Goal: Task Accomplishment & Management: Manage account settings

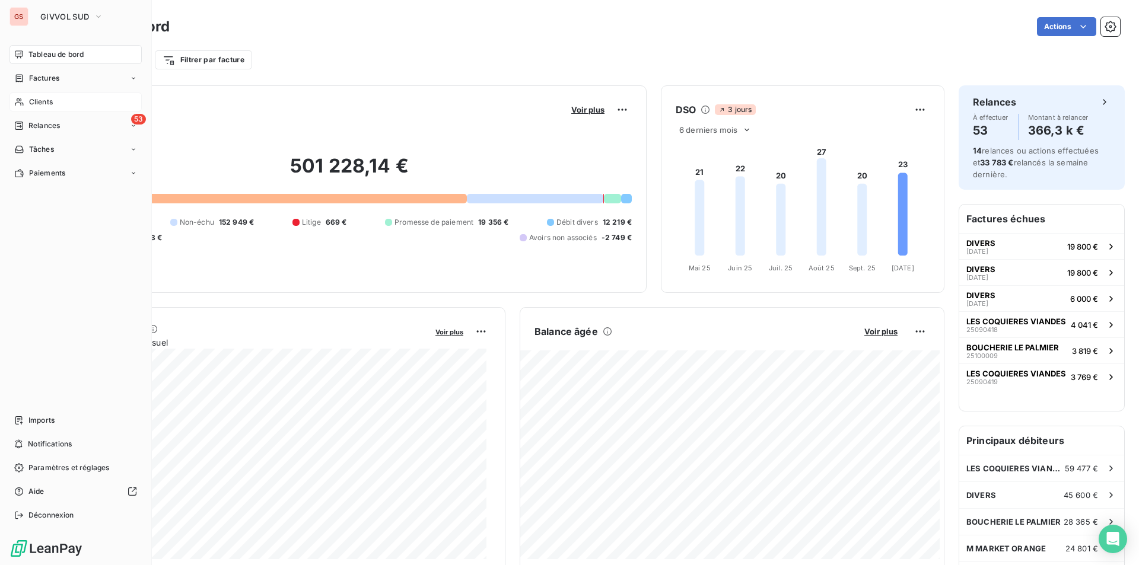
click at [40, 100] on span "Clients" at bounding box center [41, 102] width 24 height 11
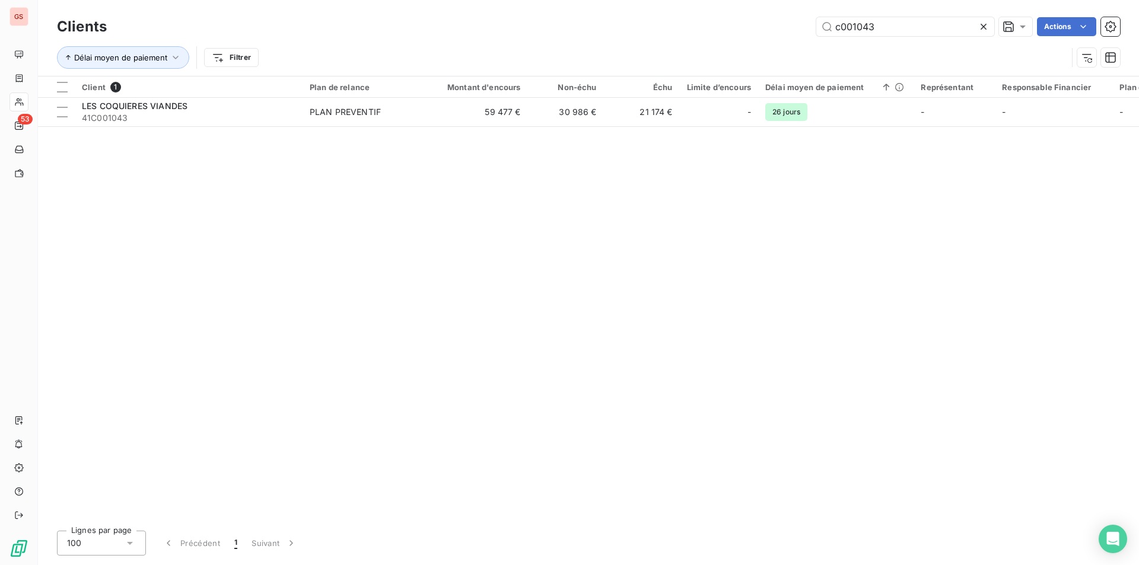
drag, startPoint x: 857, startPoint y: 24, endPoint x: 954, endPoint y: 40, distance: 98.6
click at [954, 40] on div "Clients c001043 Actions Délai moyen de paiement Filtrer" at bounding box center [588, 45] width 1063 height 62
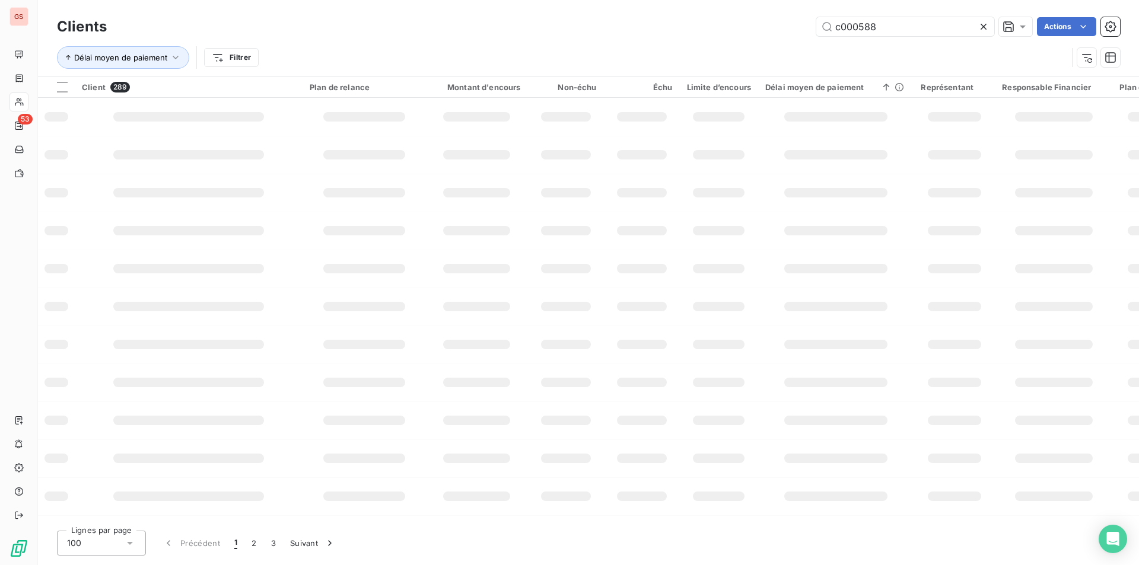
type input "c000588"
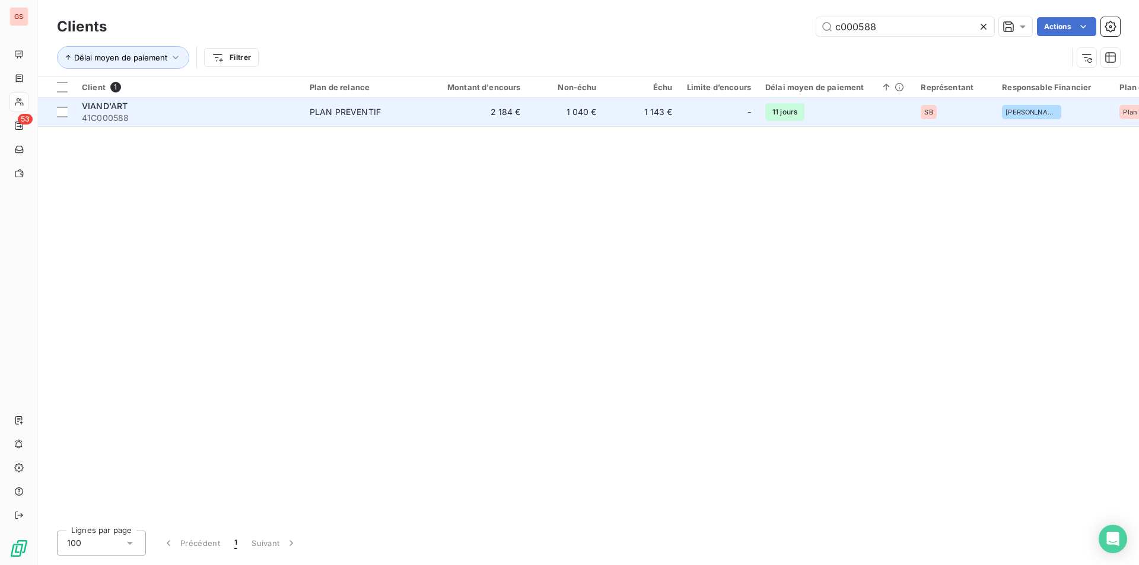
click at [446, 117] on td "2 184 €" at bounding box center [477, 112] width 102 height 28
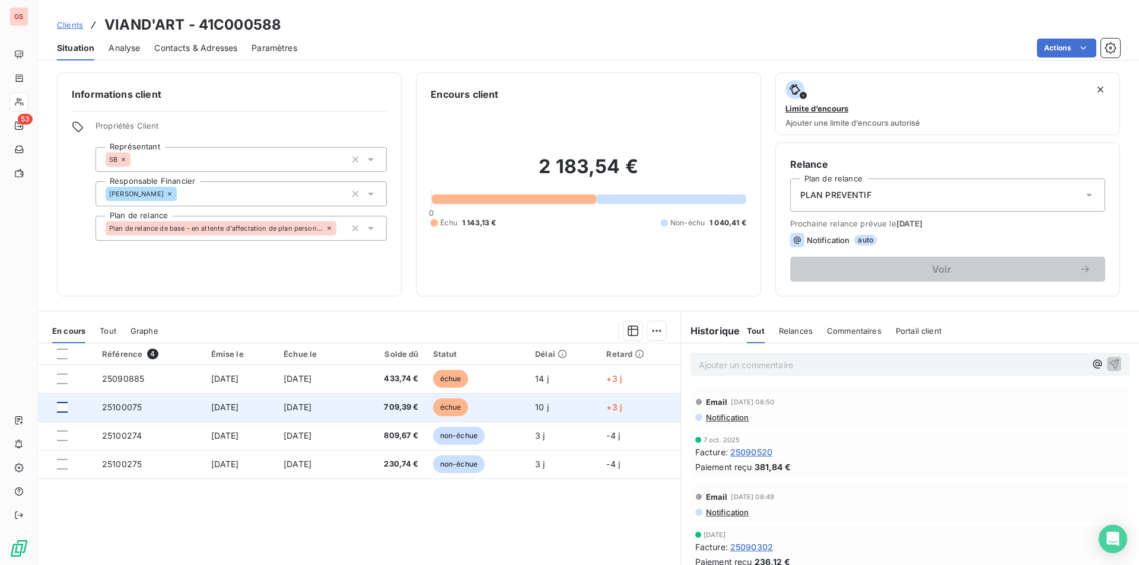
click at [62, 408] on div at bounding box center [62, 407] width 11 height 11
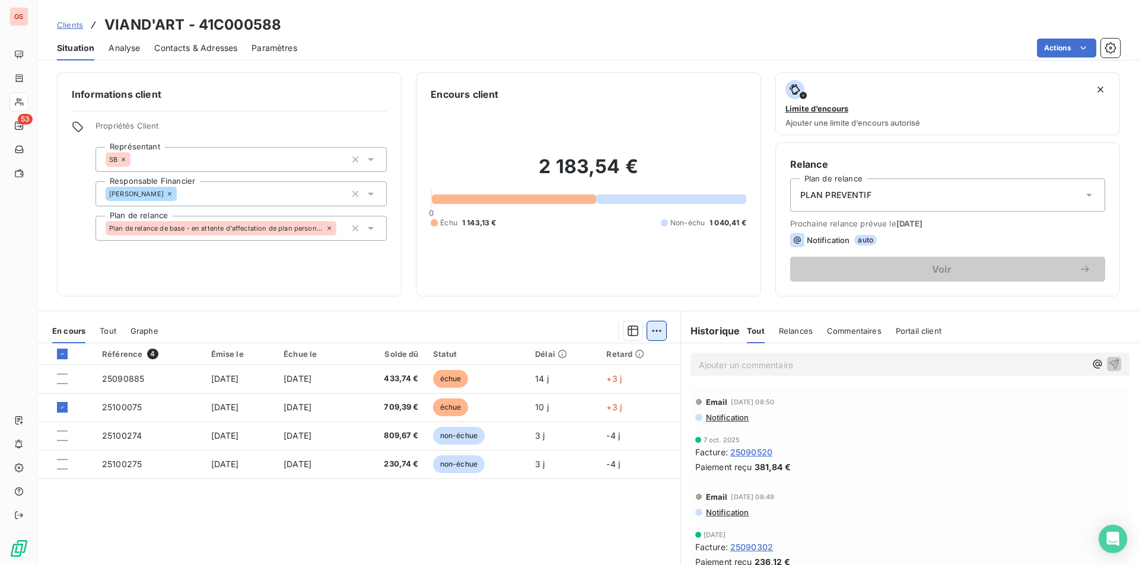
click at [650, 330] on html "GS 53 Clients VIAND'ART - 41C000588 Situation Analyse Contacts & Adresses Param…" at bounding box center [569, 282] width 1139 height 565
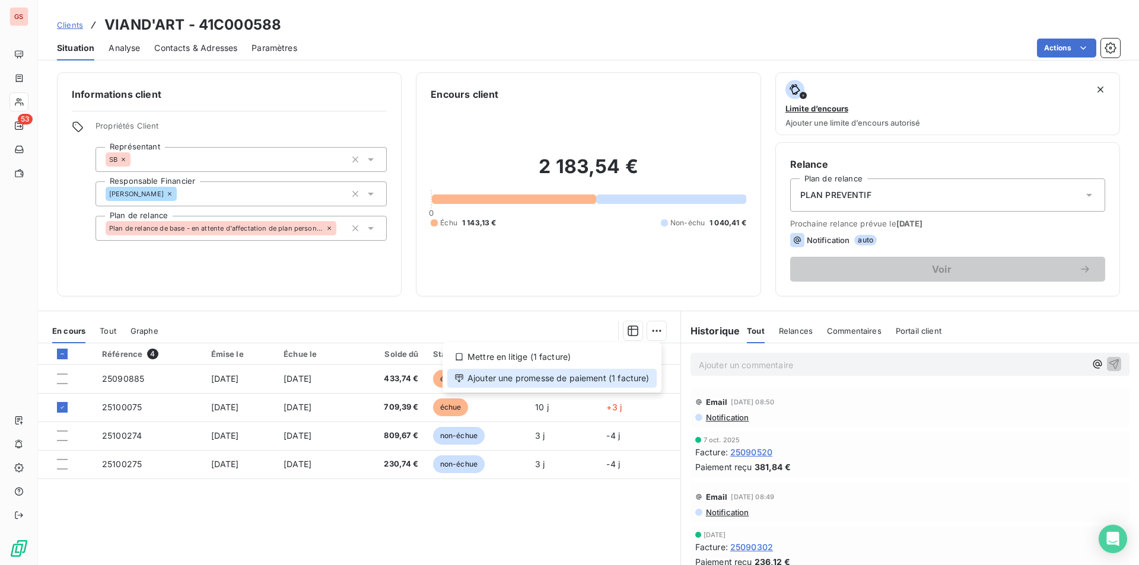
click at [563, 377] on div "Ajouter une promesse de paiement (1 facture)" at bounding box center [551, 378] width 209 height 19
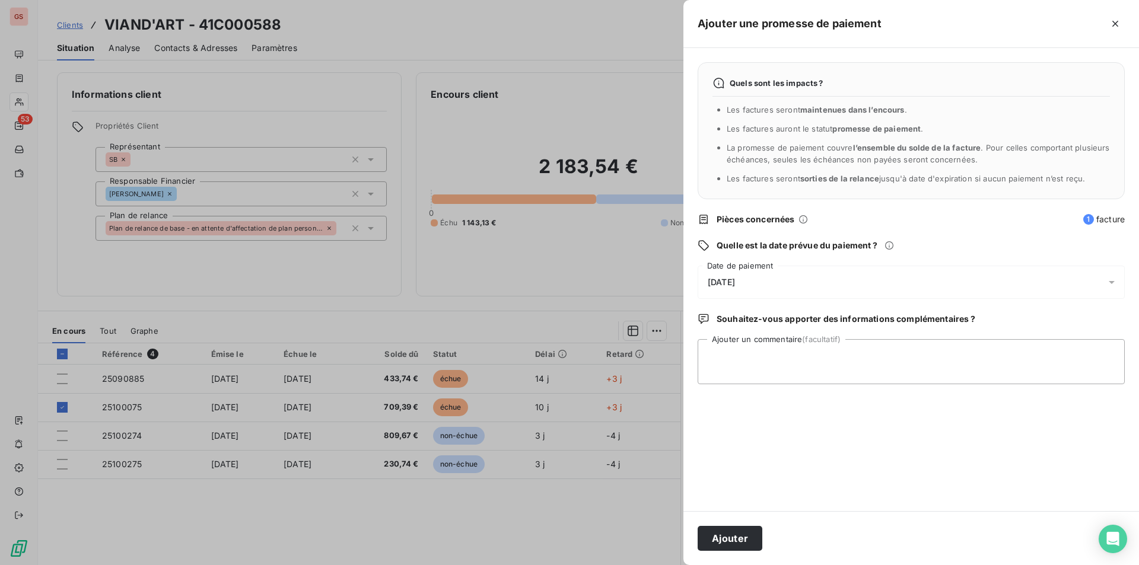
click at [735, 284] on span "[DATE]" at bounding box center [721, 282] width 27 height 9
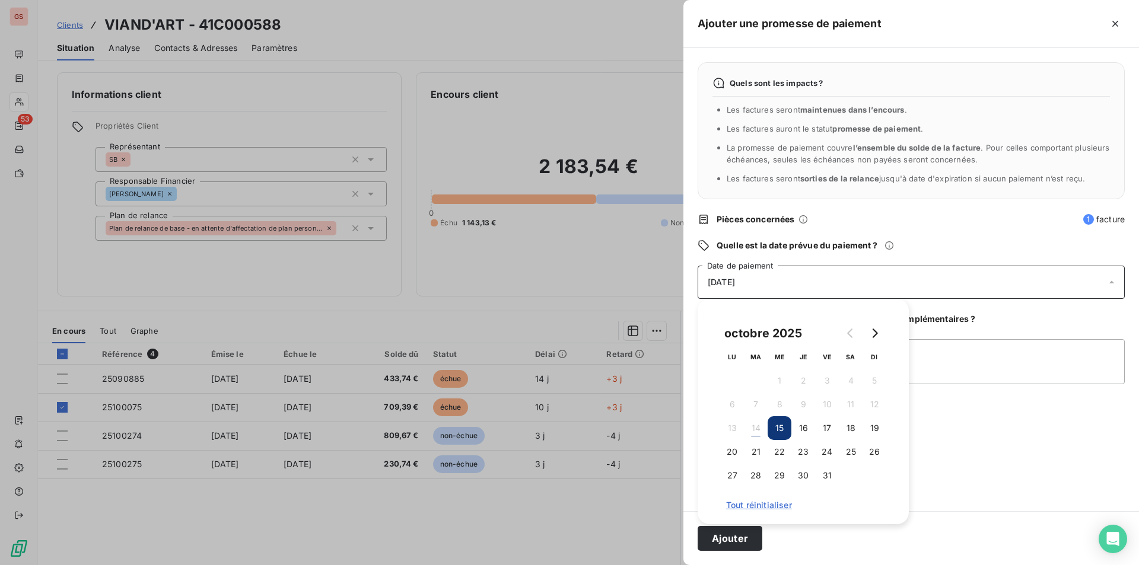
drag, startPoint x: 834, startPoint y: 428, endPoint x: 863, endPoint y: 411, distance: 33.8
click at [833, 428] on button "17" at bounding box center [827, 429] width 24 height 24
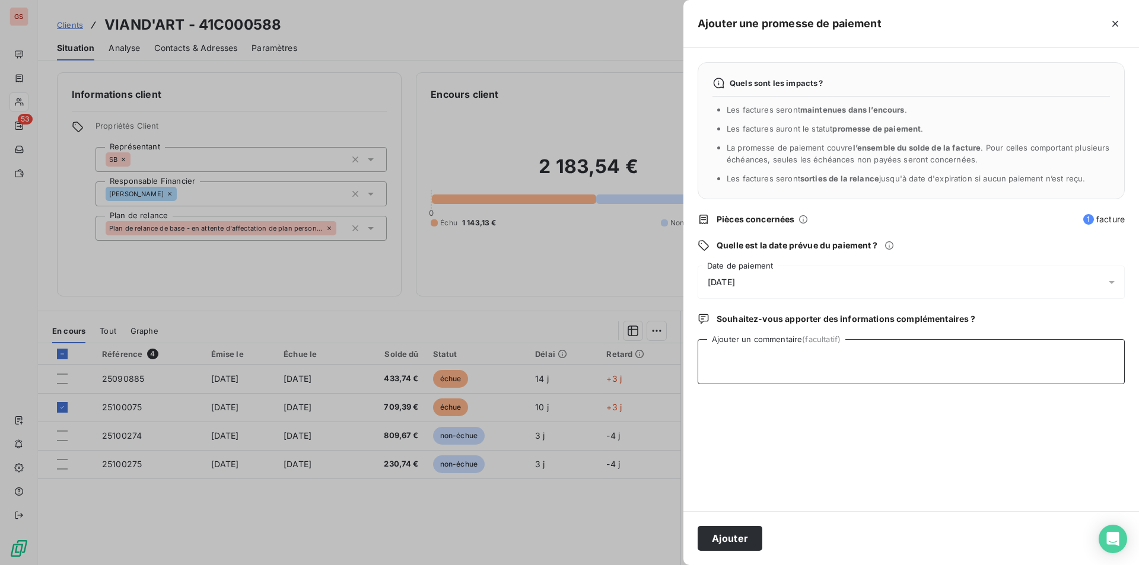
click at [928, 370] on textarea "Ajouter un commentaire (facultatif)" at bounding box center [911, 361] width 427 height 45
type textarea "VIRT"
click at [732, 535] on button "Ajouter" at bounding box center [730, 538] width 65 height 25
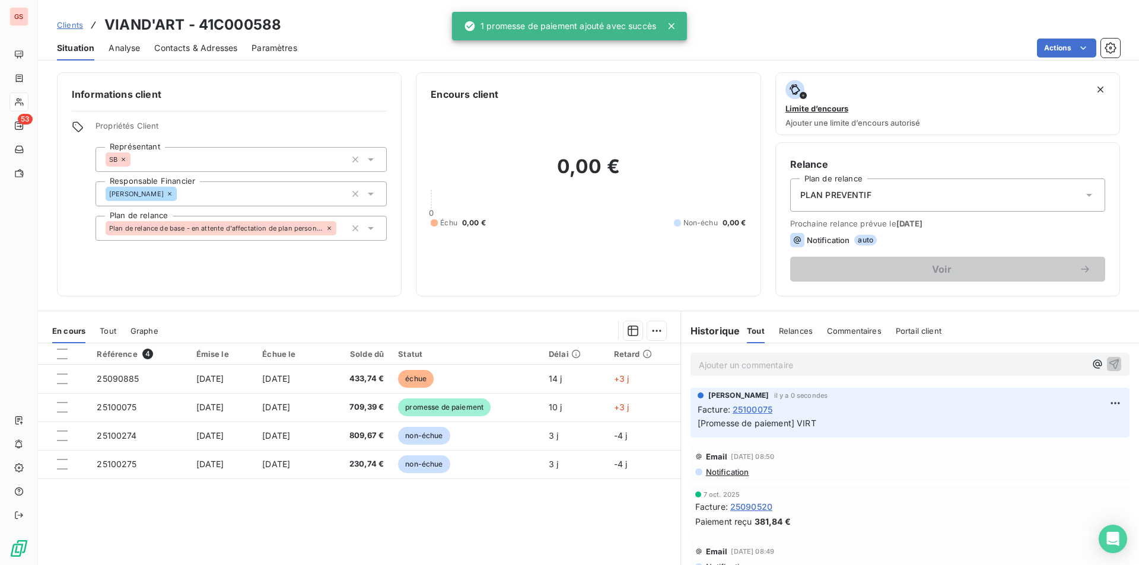
click at [732, 469] on span "Notification" at bounding box center [727, 472] width 45 height 9
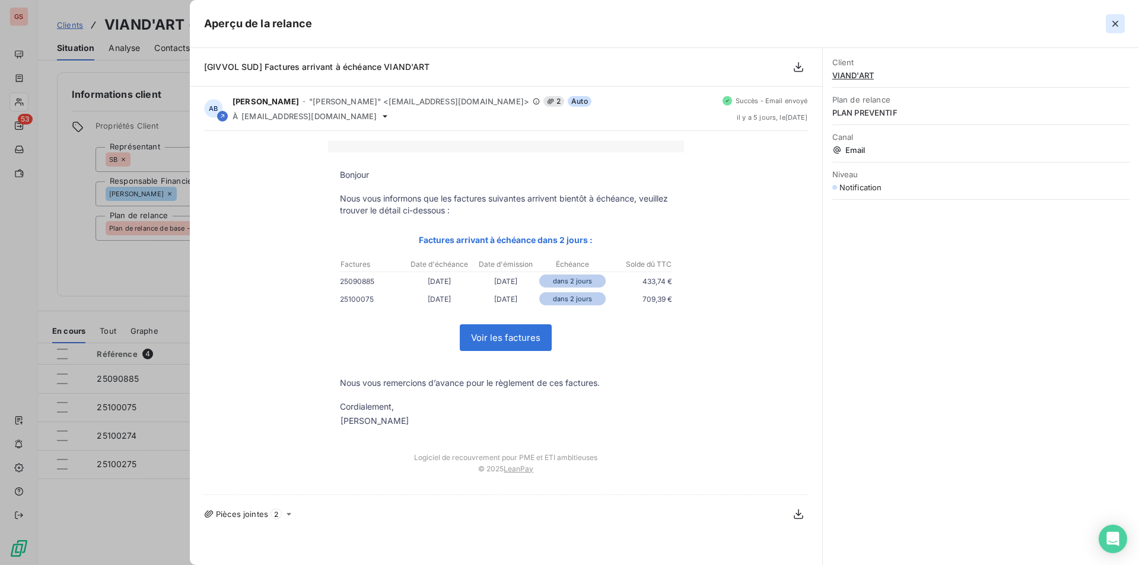
click at [1116, 24] on icon "button" at bounding box center [1116, 24] width 6 height 6
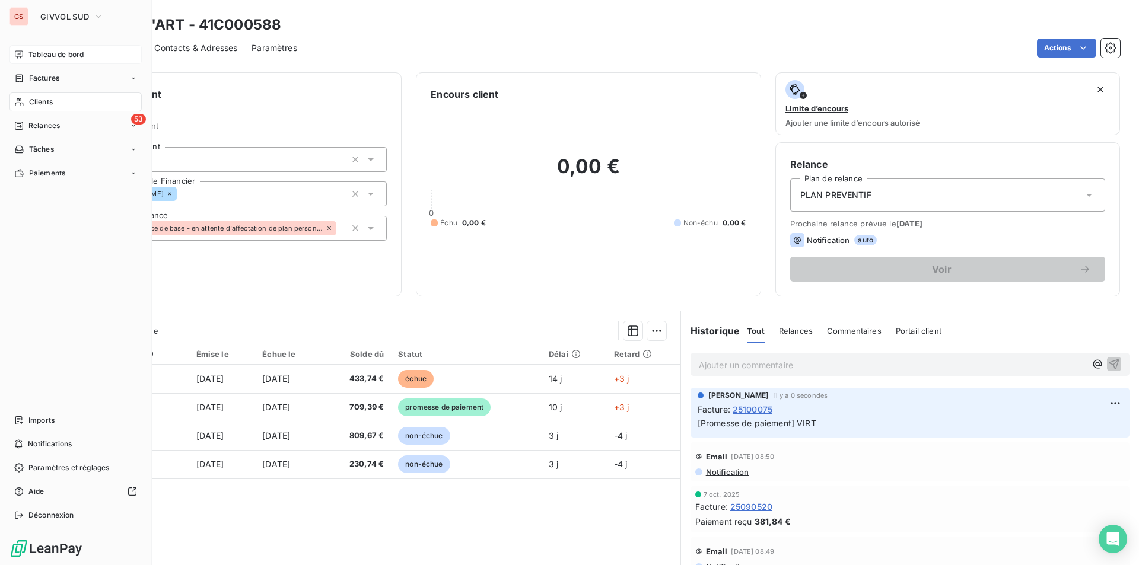
click at [58, 52] on span "Tableau de bord" at bounding box center [55, 54] width 55 height 11
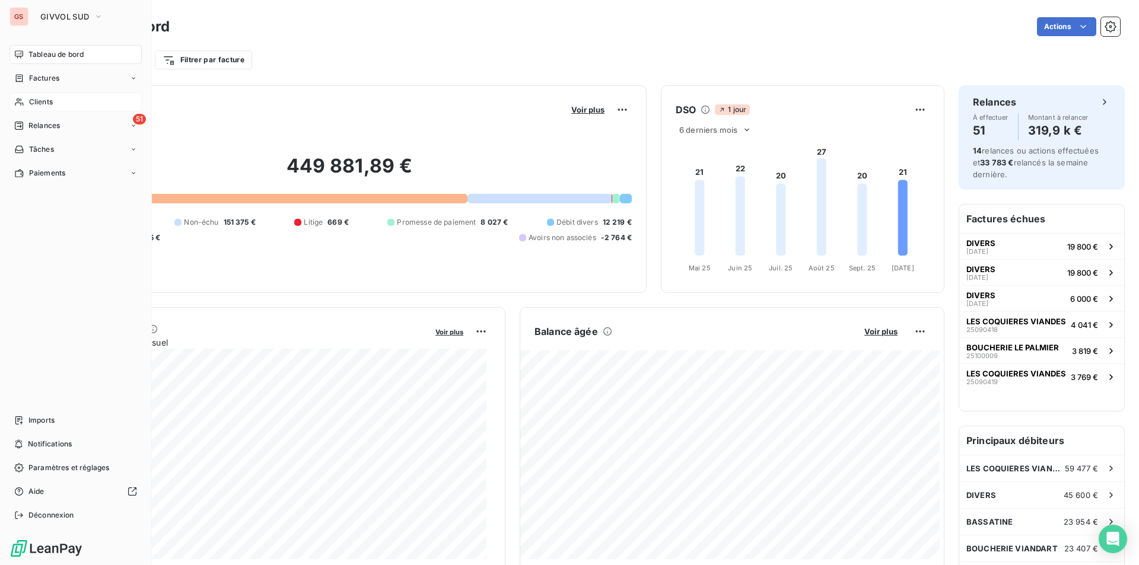
click at [35, 104] on span "Clients" at bounding box center [41, 102] width 24 height 11
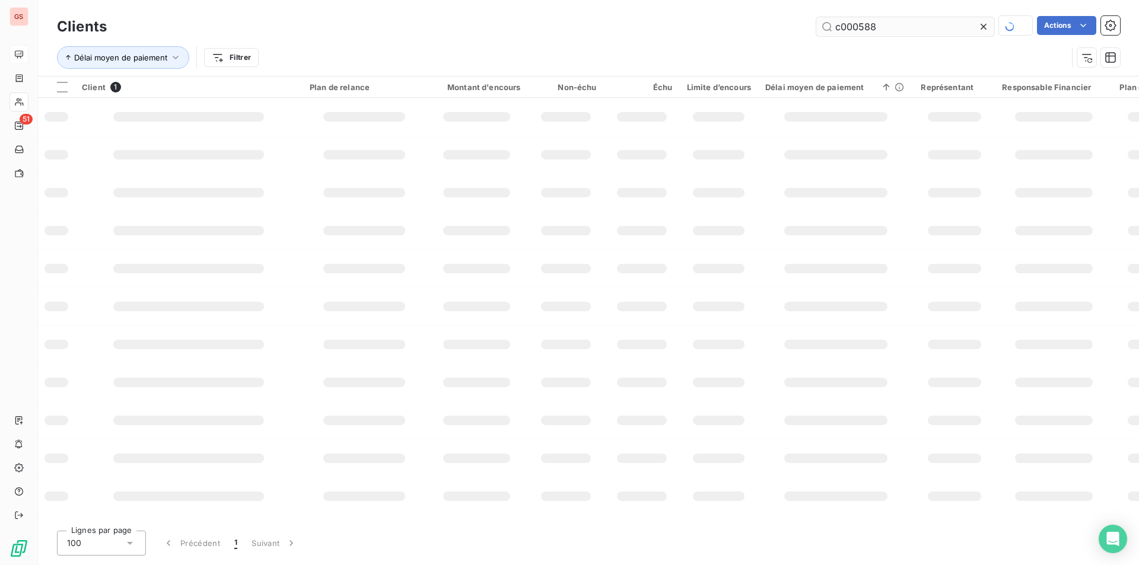
drag, startPoint x: 856, startPoint y: 26, endPoint x: 943, endPoint y: 21, distance: 86.8
click at [943, 21] on input "c000588" at bounding box center [905, 26] width 178 height 19
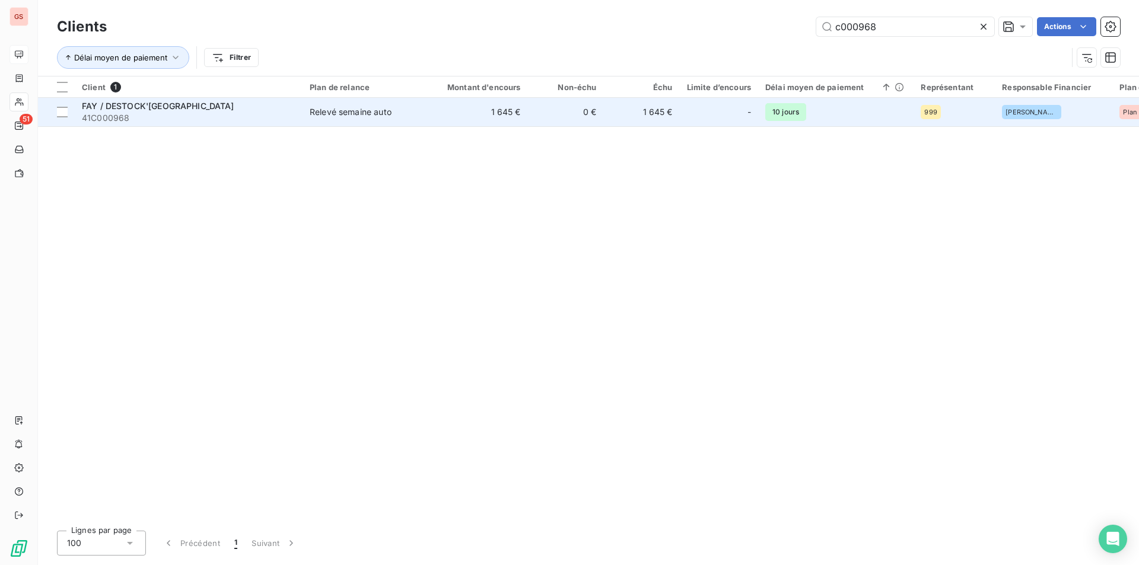
type input "c000968"
click at [434, 107] on td "1 645 €" at bounding box center [477, 112] width 102 height 28
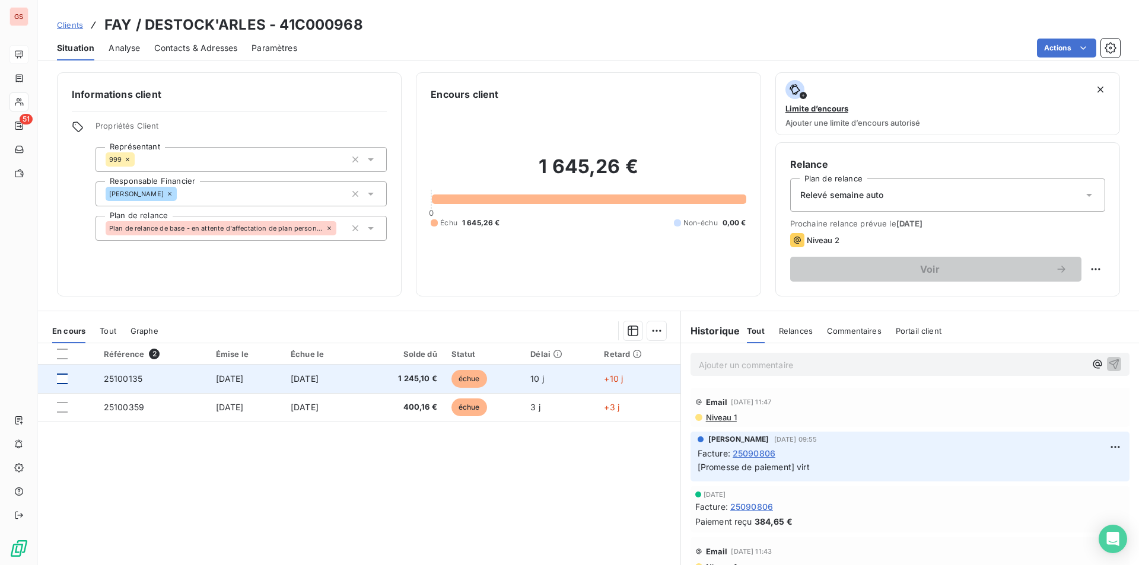
click at [62, 377] on div at bounding box center [62, 379] width 11 height 11
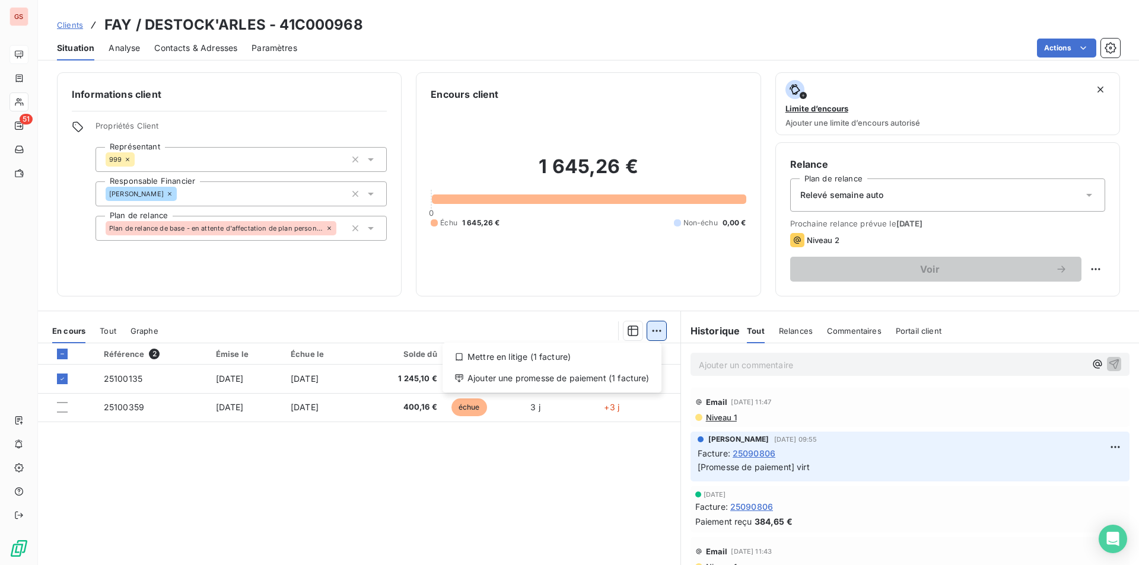
click at [653, 336] on html "GS 51 Clients FAY / DESTOCK'[GEOGRAPHIC_DATA] - 41C000968 Situation Analyse Con…" at bounding box center [569, 282] width 1139 height 565
click at [607, 372] on div "Ajouter une promesse de paiement (1 facture)" at bounding box center [551, 378] width 209 height 19
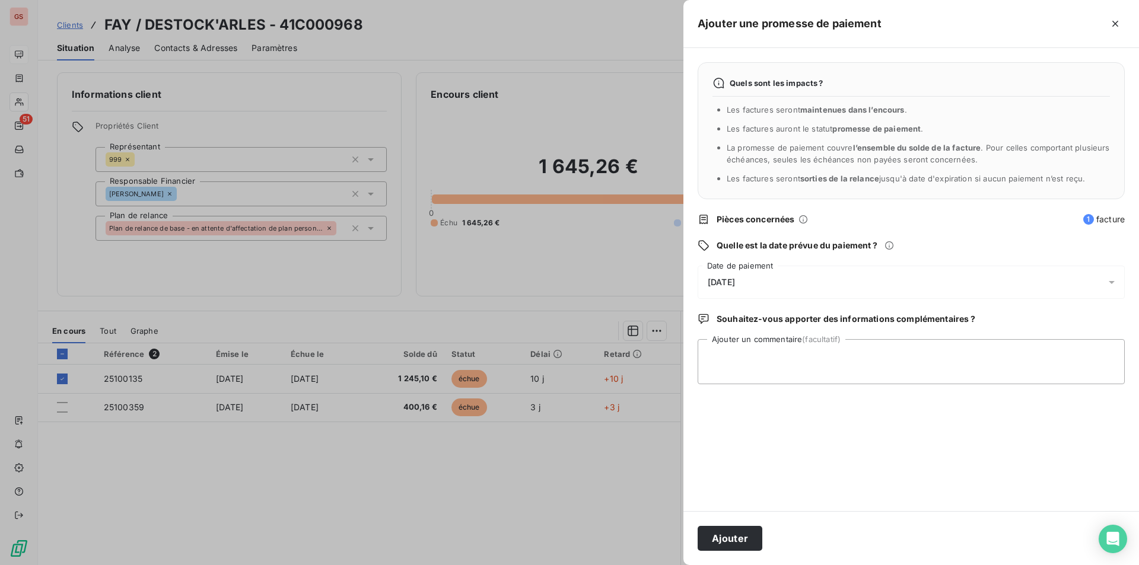
click at [757, 292] on div "[DATE]" at bounding box center [911, 282] width 427 height 33
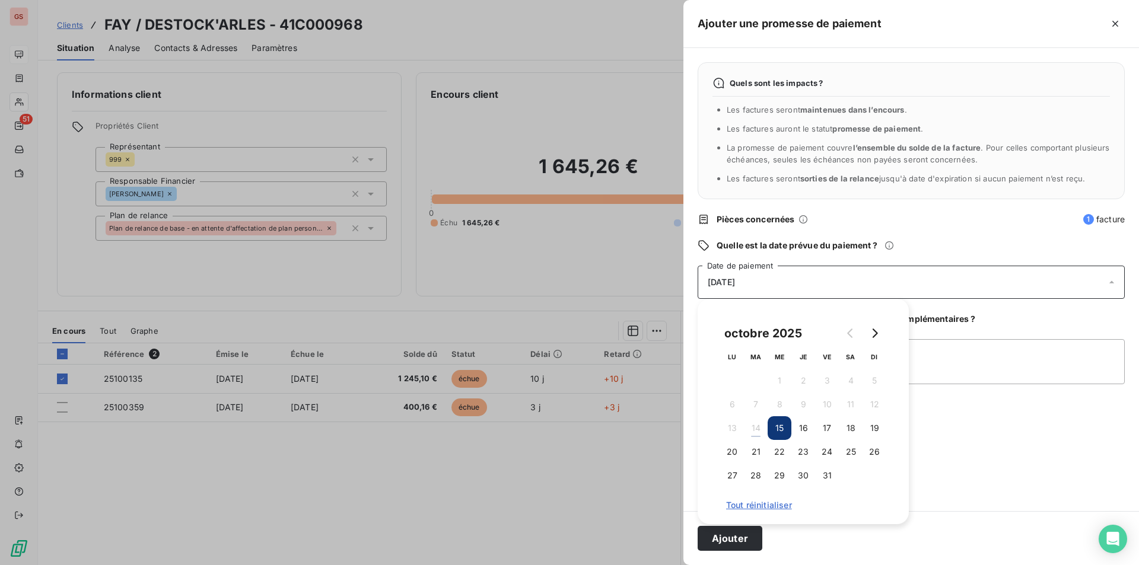
click at [758, 286] on div "[DATE]" at bounding box center [911, 282] width 427 height 33
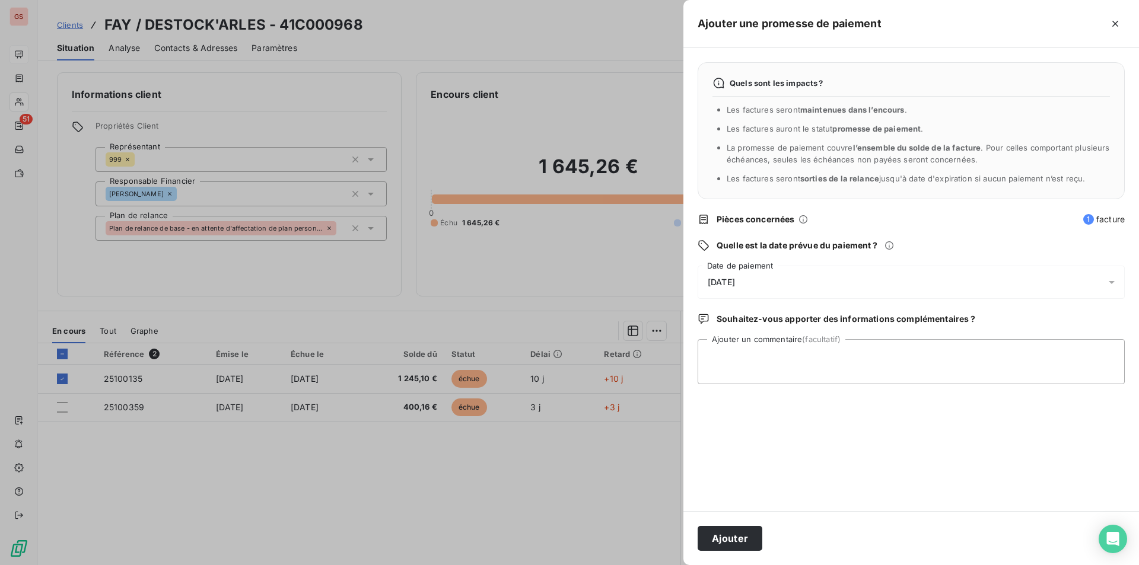
click at [806, 295] on div "[DATE]" at bounding box center [911, 282] width 427 height 33
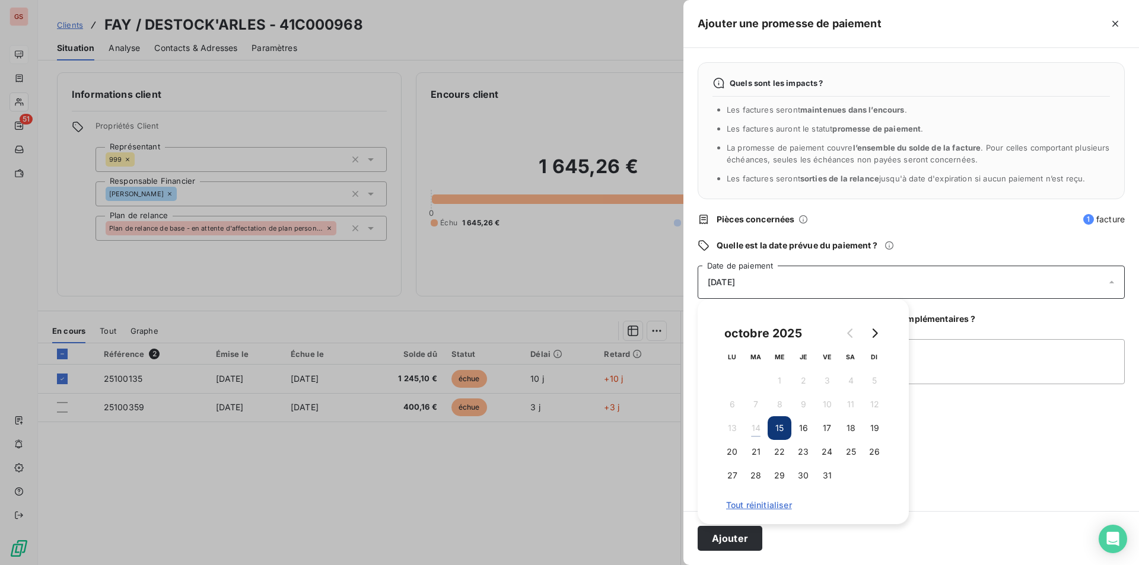
drag, startPoint x: 831, startPoint y: 428, endPoint x: 938, endPoint y: 390, distance: 112.6
click at [834, 422] on button "17" at bounding box center [827, 429] width 24 height 24
click at [975, 377] on textarea "Ajouter un commentaire (facultatif)" at bounding box center [911, 361] width 427 height 45
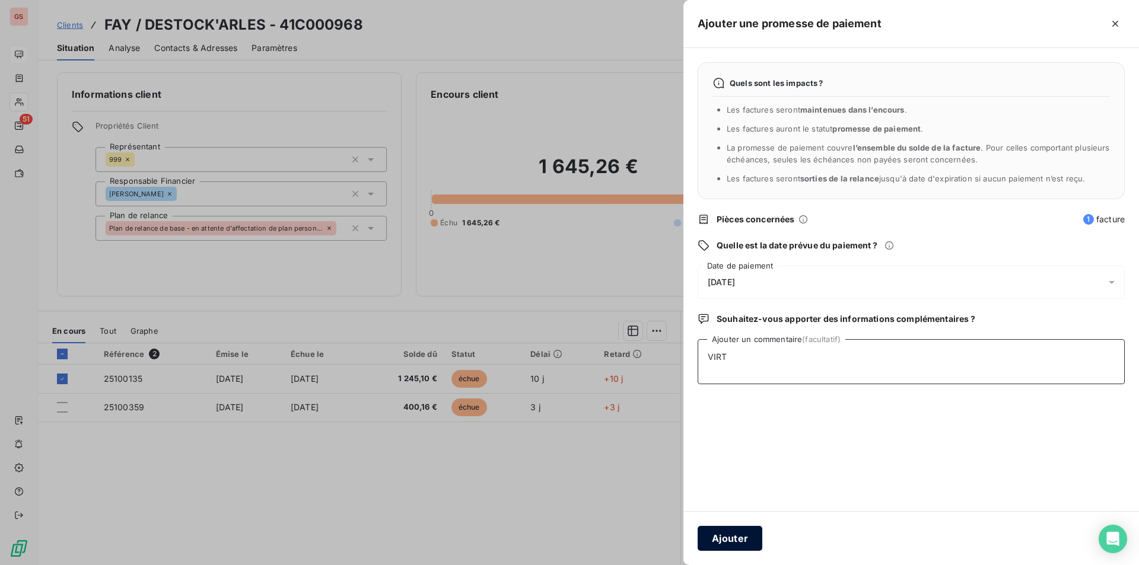
type textarea "VIRT"
click at [717, 538] on button "Ajouter" at bounding box center [730, 538] width 65 height 25
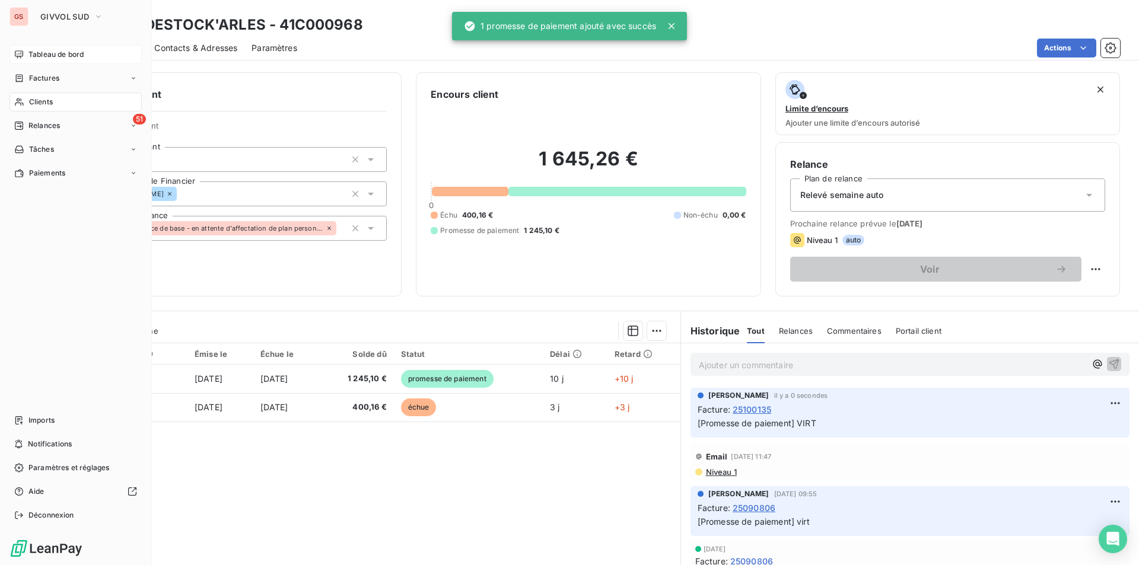
click at [28, 55] on span "Tableau de bord" at bounding box center [55, 54] width 55 height 11
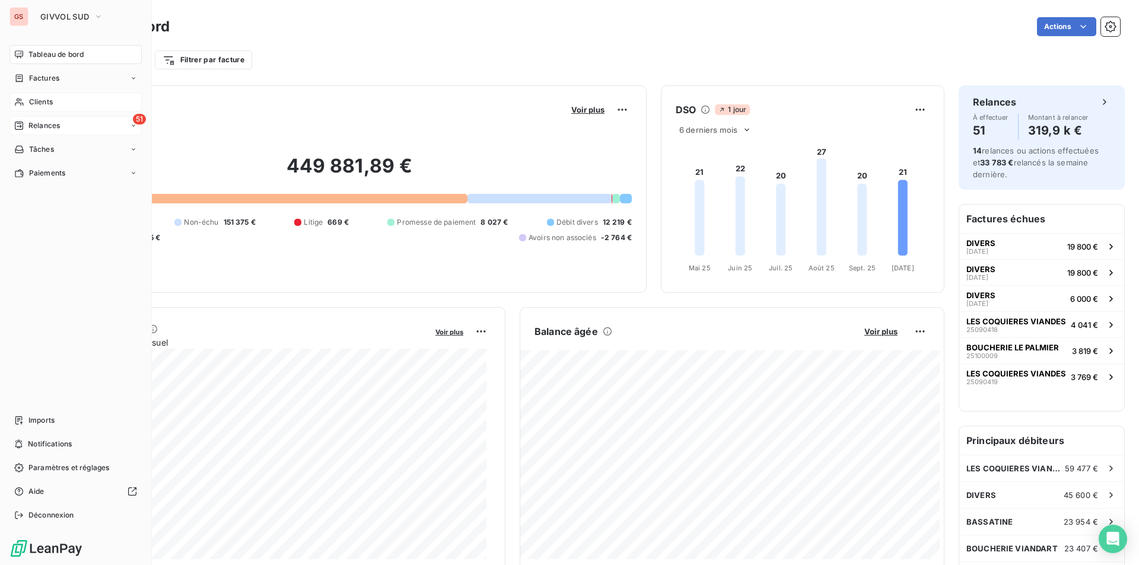
click at [42, 121] on span "Relances" at bounding box center [43, 125] width 31 height 11
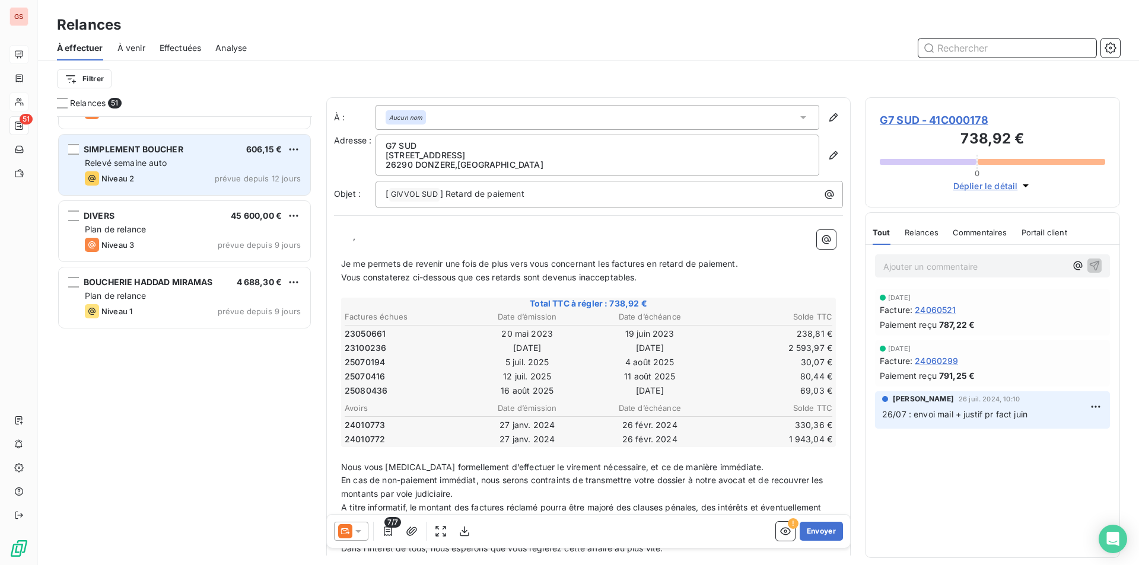
scroll to position [891, 0]
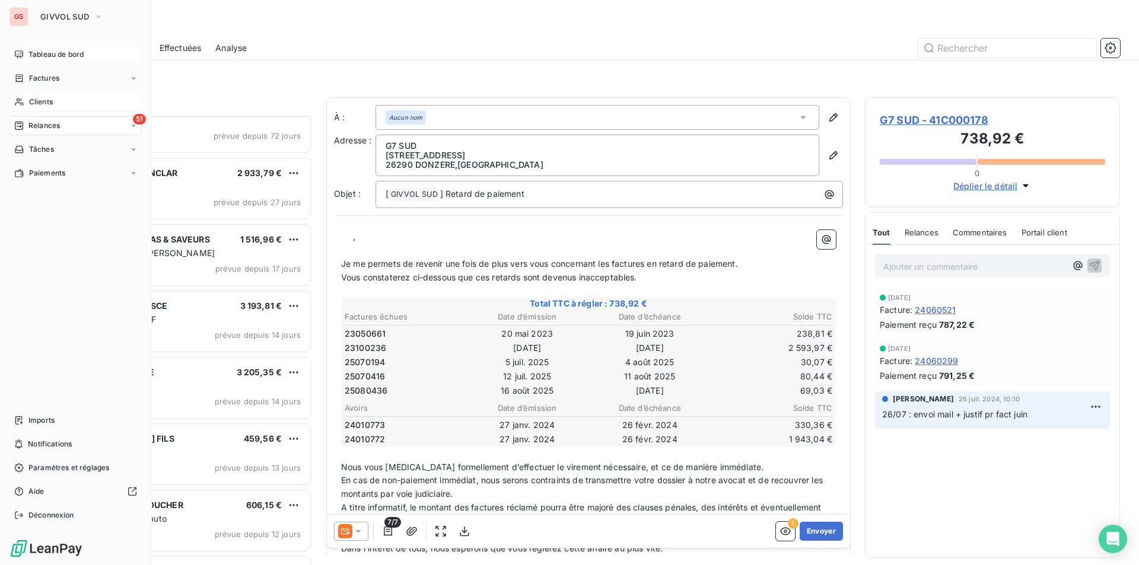
click at [37, 126] on span "Relances" at bounding box center [43, 125] width 31 height 11
click at [49, 172] on span "À venir" at bounding box center [40, 173] width 24 height 11
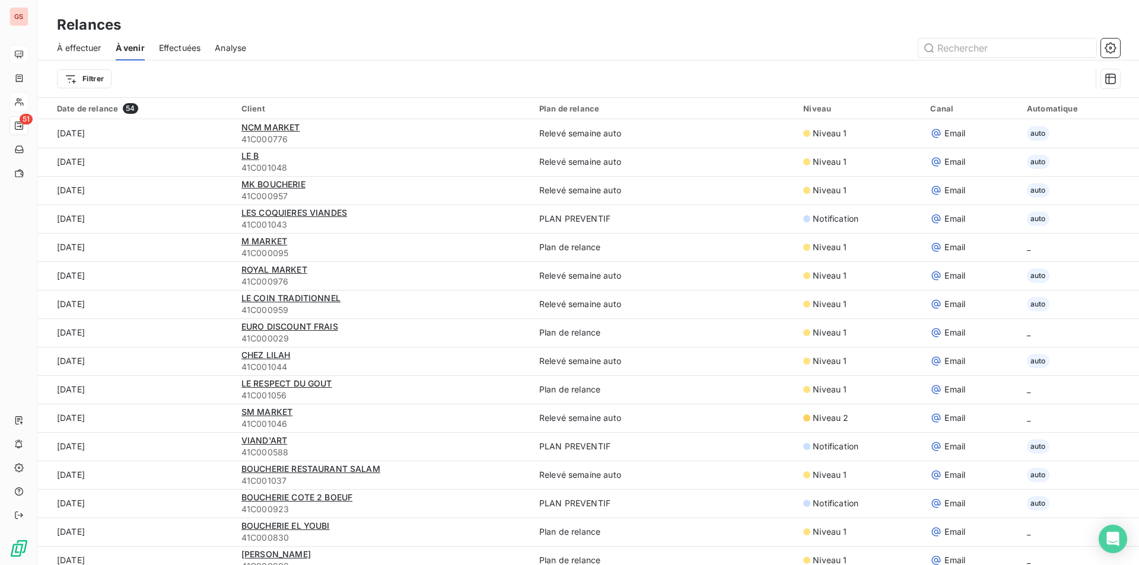
click at [179, 49] on span "Effectuées" at bounding box center [180, 48] width 42 height 12
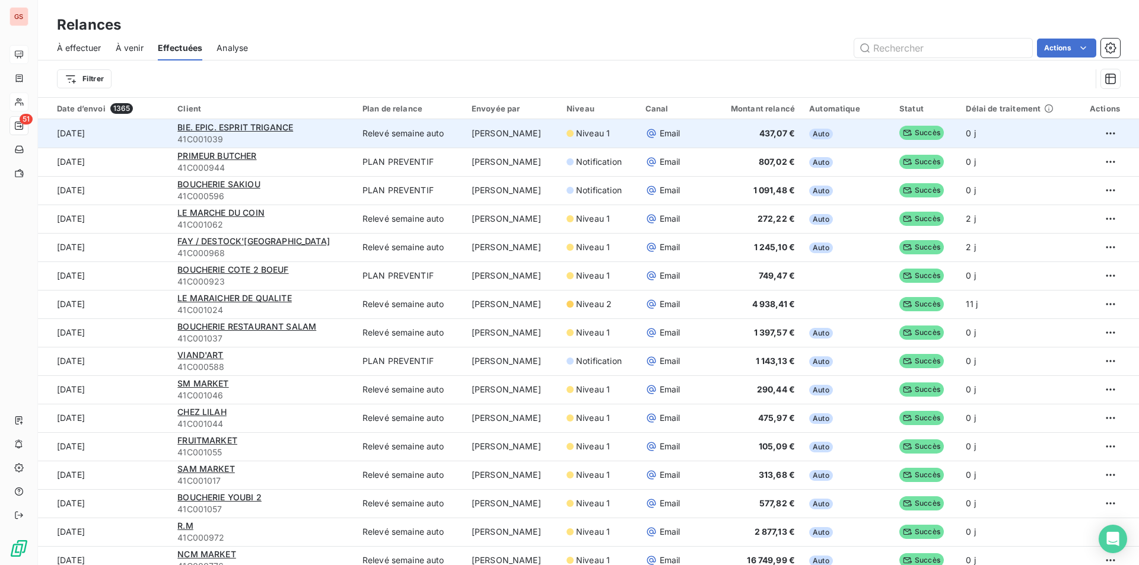
click at [838, 132] on td "Auto" at bounding box center [847, 133] width 90 height 28
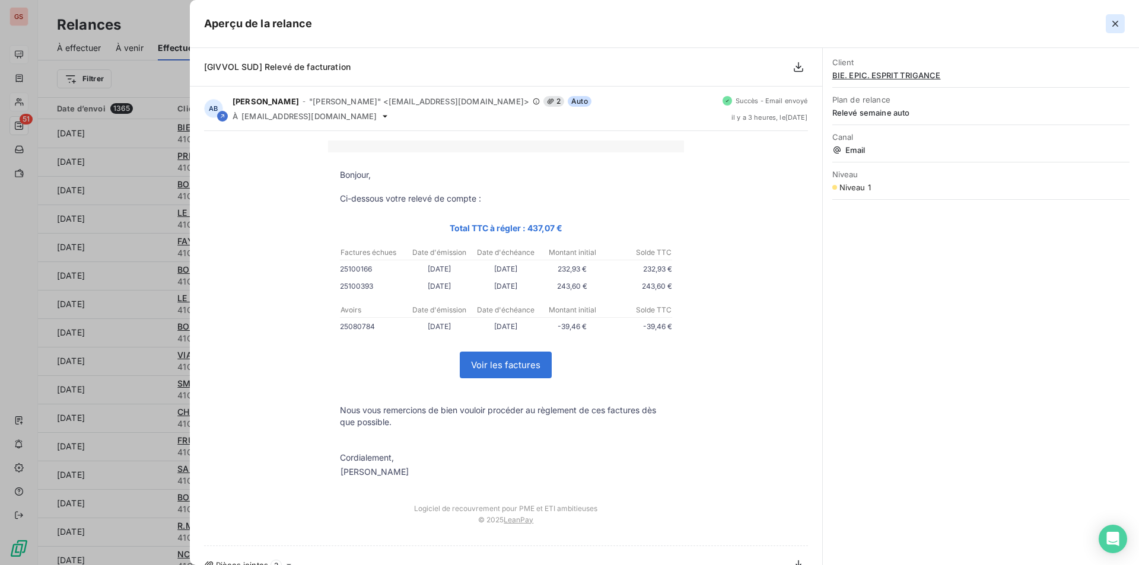
click at [1112, 24] on icon "button" at bounding box center [1116, 24] width 12 height 12
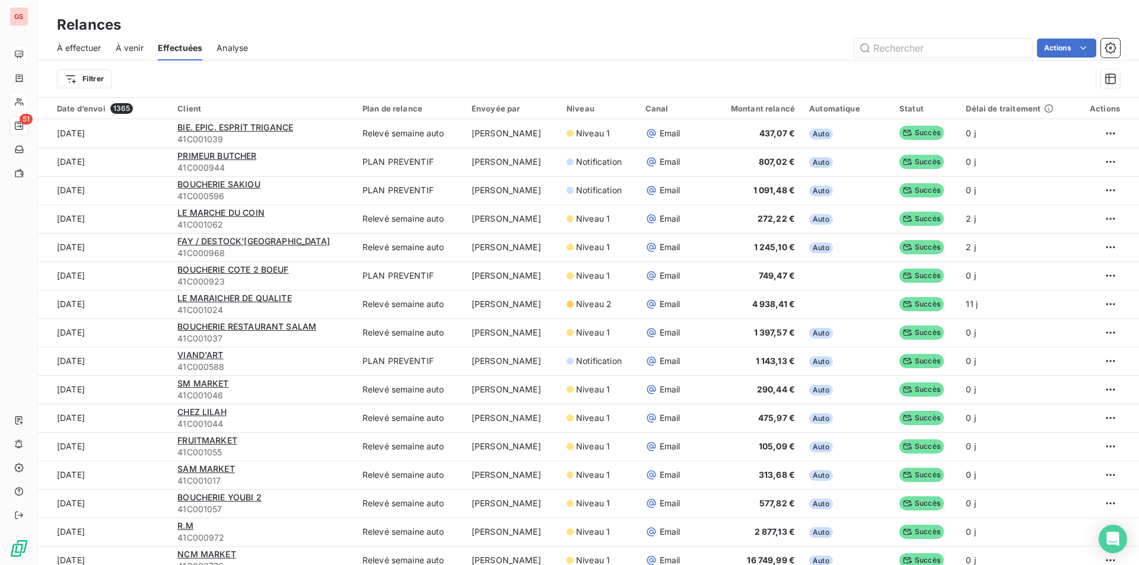
click at [139, 52] on span "À venir" at bounding box center [130, 48] width 28 height 12
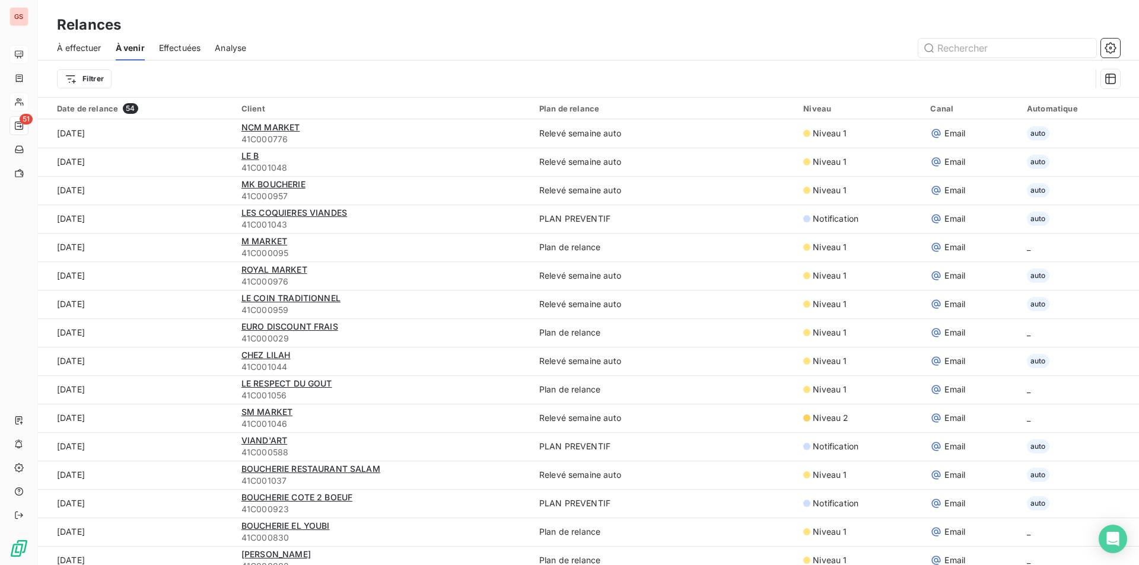
click at [75, 49] on span "À effectuer" at bounding box center [79, 48] width 45 height 12
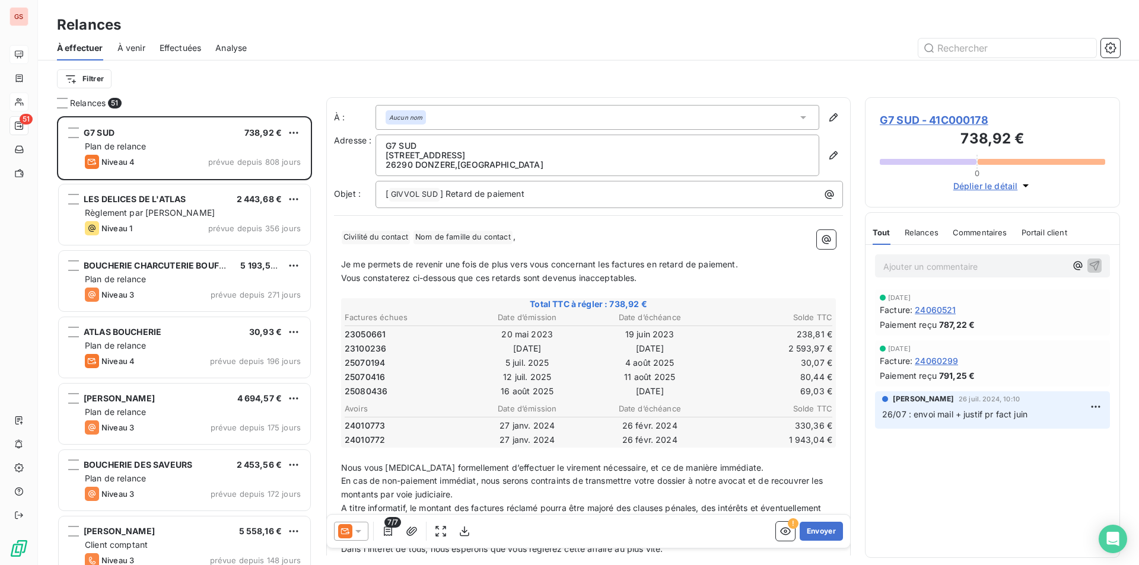
scroll to position [440, 246]
click at [243, 49] on span "Analyse" at bounding box center [230, 48] width 31 height 12
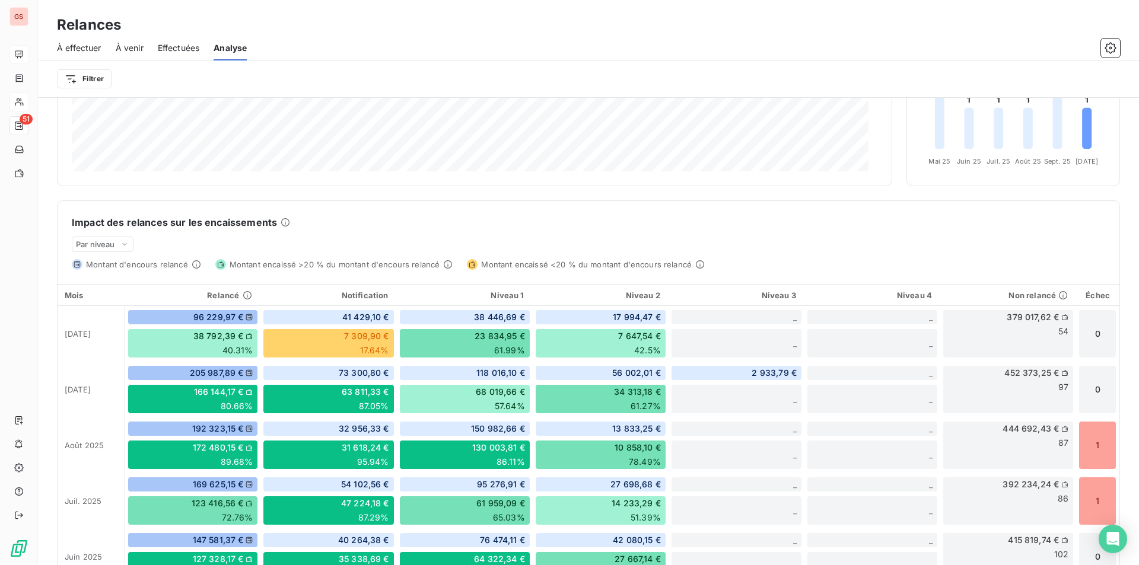
scroll to position [129, 0]
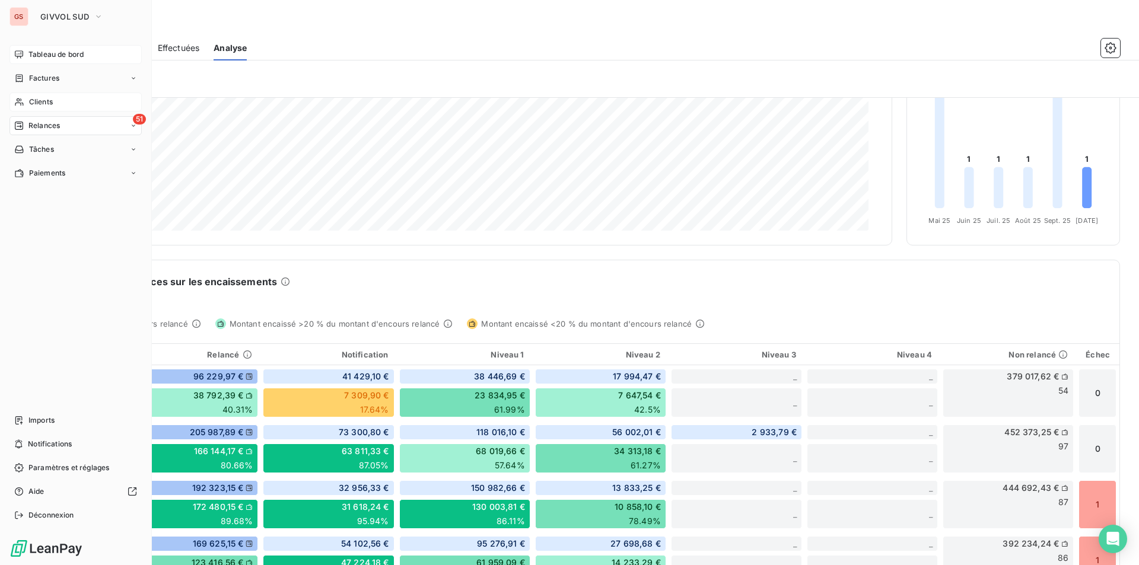
click at [56, 50] on span "Tableau de bord" at bounding box center [55, 54] width 55 height 11
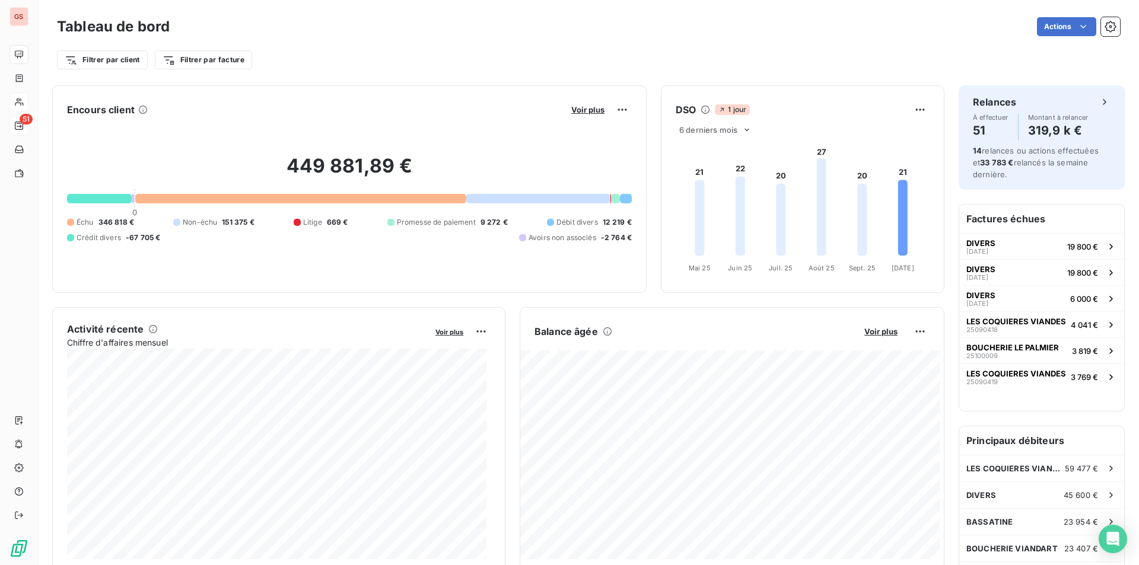
drag, startPoint x: 47, startPoint y: 125, endPoint x: 714, endPoint y: 179, distance: 669.1
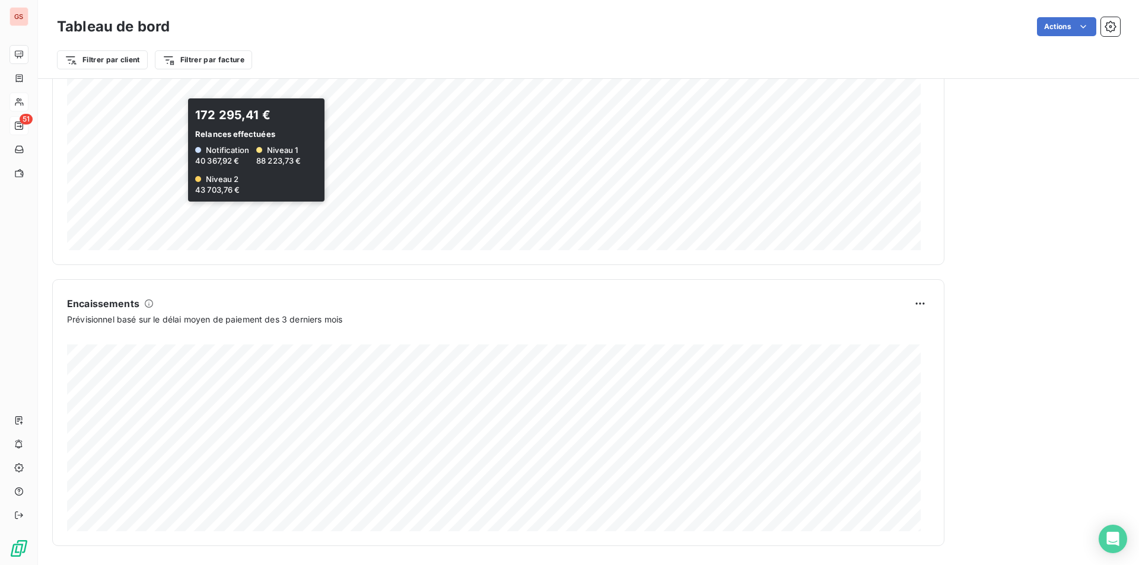
scroll to position [176, 0]
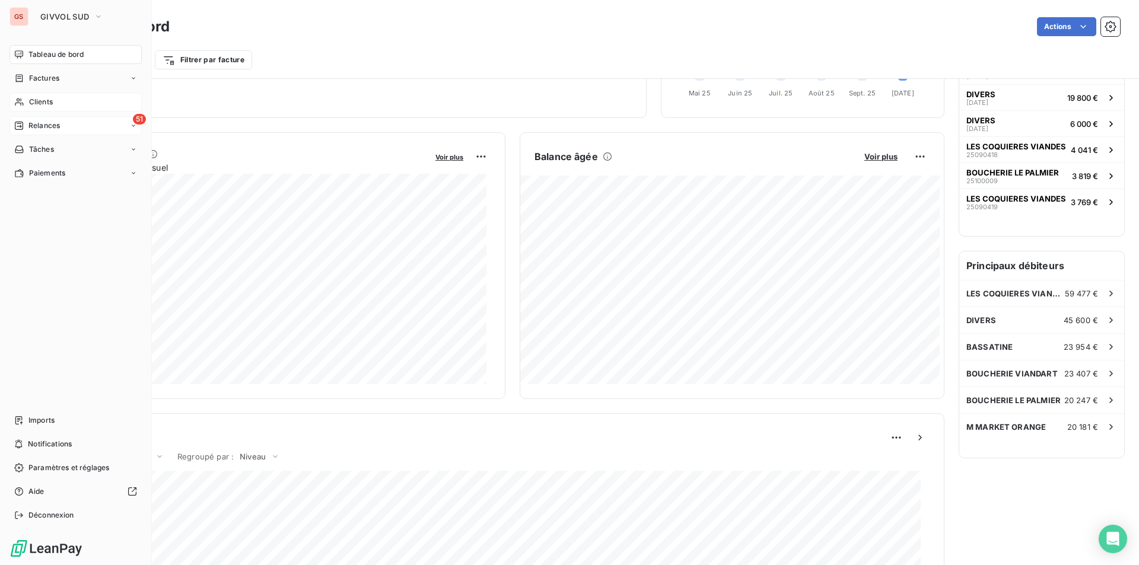
click at [37, 100] on span "Clients" at bounding box center [41, 102] width 24 height 11
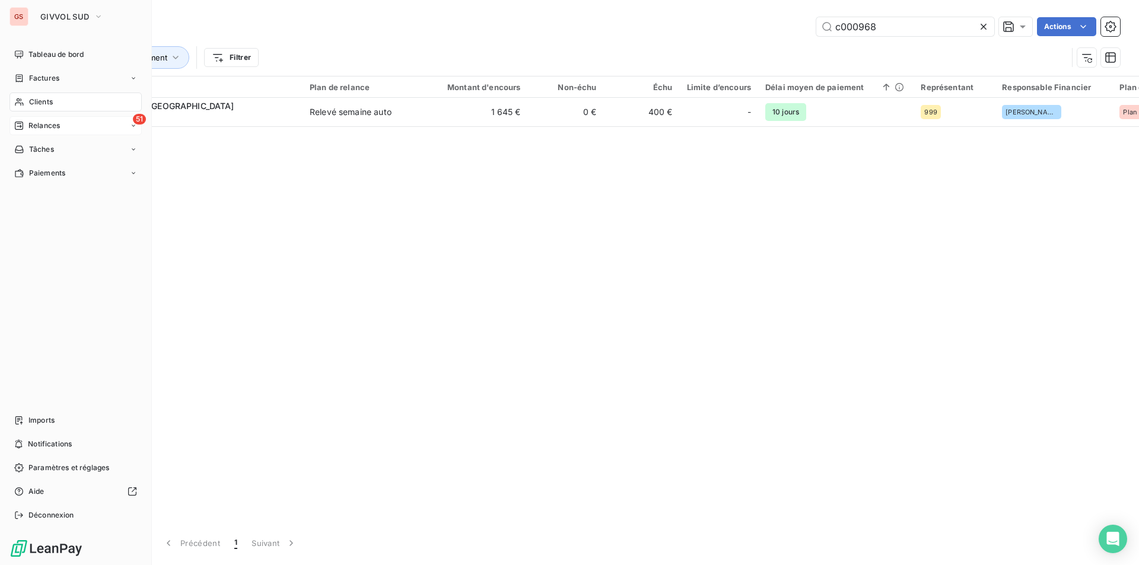
click at [45, 125] on span "Relances" at bounding box center [43, 125] width 31 height 11
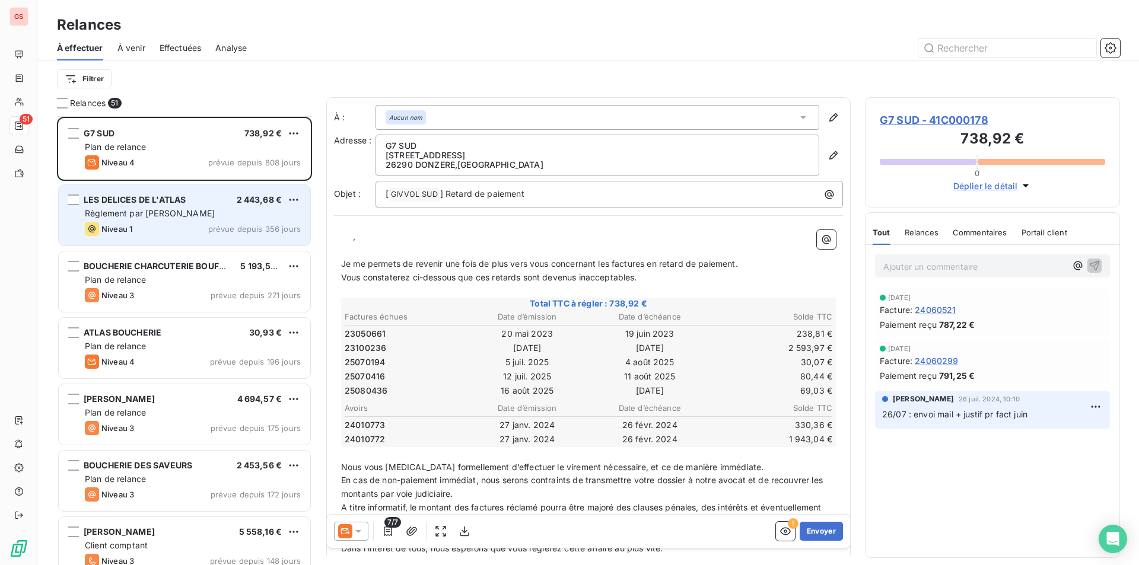
scroll to position [60, 0]
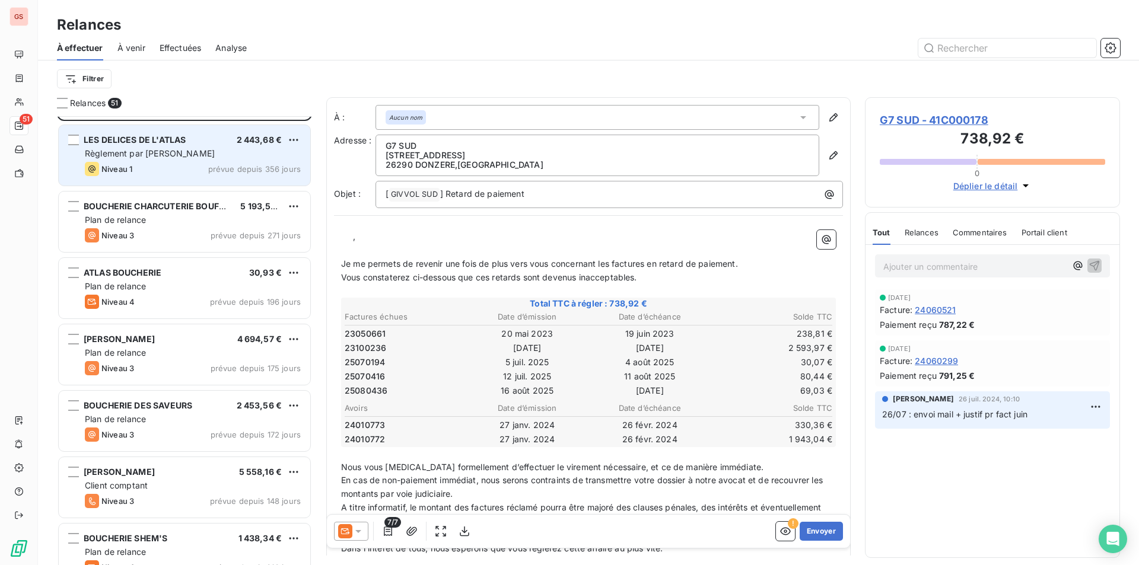
click at [204, 180] on div "LES DELICES DE L'ATLAS 2 443,68 € Règlement par chèque Niveau 1 prévue depuis 3…" at bounding box center [185, 155] width 252 height 61
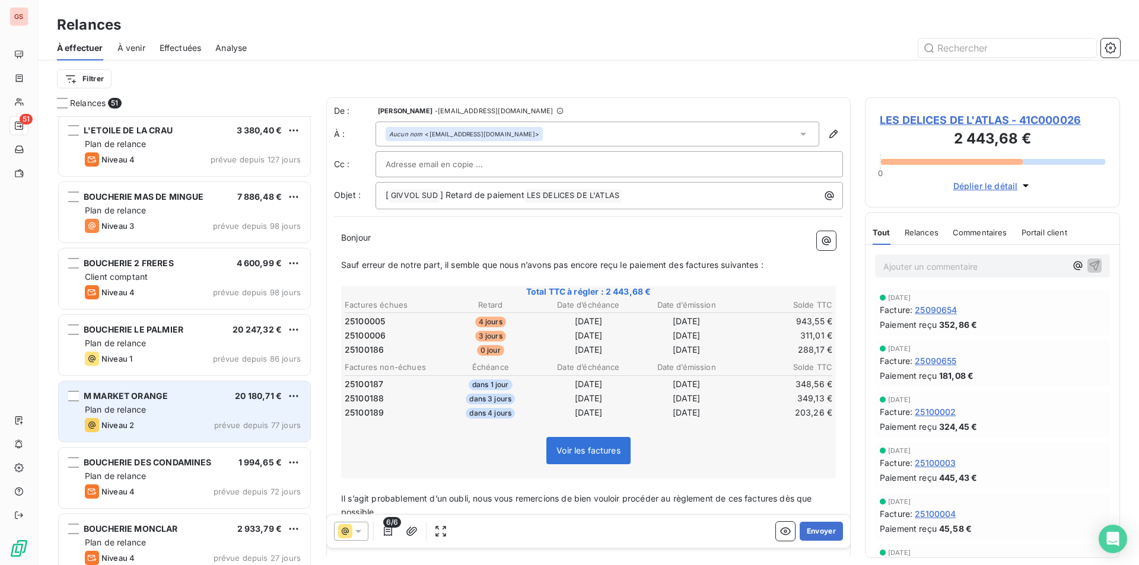
scroll to position [594, 0]
